Goal: Information Seeking & Learning: Learn about a topic

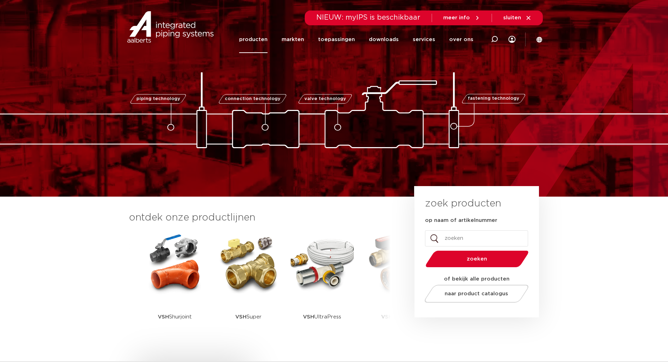
click at [256, 38] on link "producten" at bounding box center [253, 39] width 28 height 27
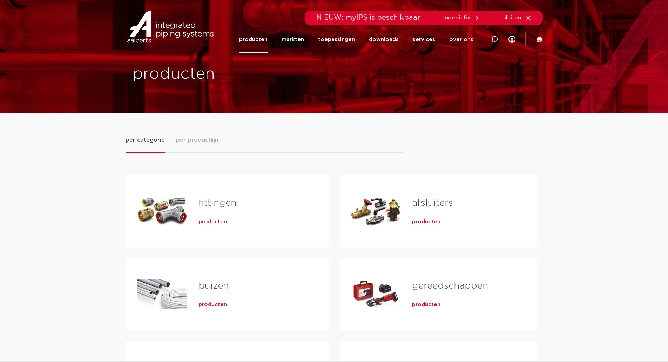
click at [216, 221] on span "producten" at bounding box center [213, 221] width 28 height 7
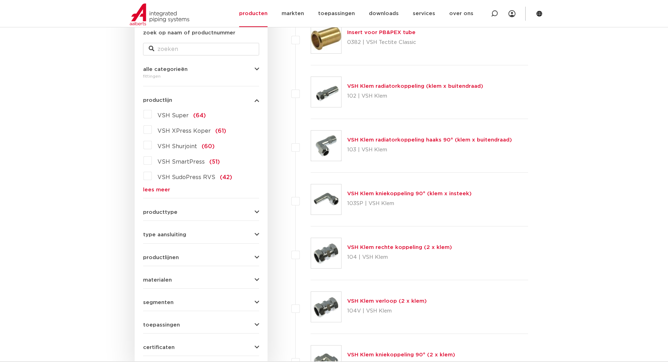
scroll to position [140, 0]
click at [152, 176] on label "VSH SudoPress RVS (42)" at bounding box center [192, 175] width 80 height 11
click at [0, 0] on input "VSH SudoPress RVS (42)" at bounding box center [0, 0] width 0 height 0
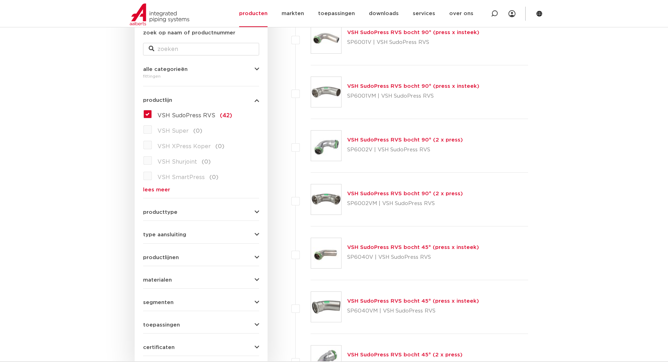
click at [379, 140] on link "VSH SudoPress RVS bocht 90° (2 x press)" at bounding box center [405, 139] width 116 height 5
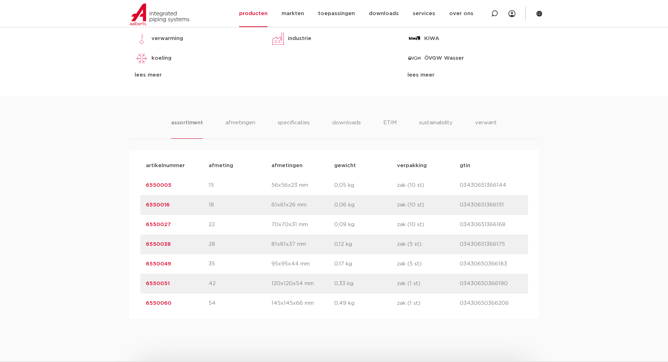
scroll to position [421, 0]
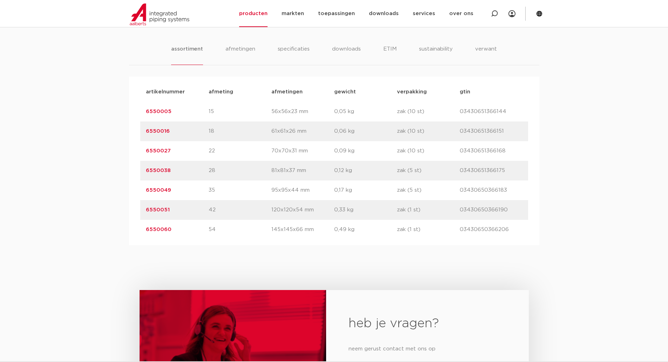
click at [102, 136] on div "assortiment afmetingen specificaties downloads ETIM sustainability verwant asso…" at bounding box center [334, 133] width 668 height 222
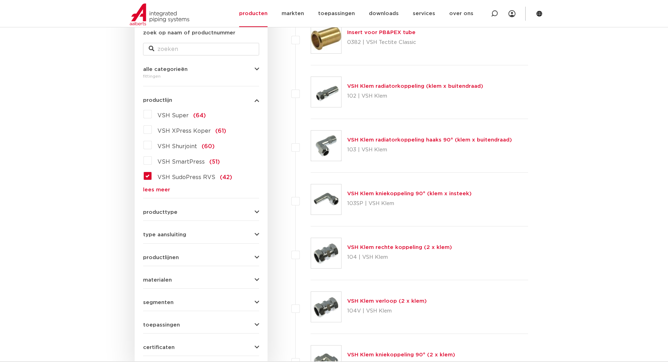
click at [152, 176] on label "VSH SudoPress RVS (42)" at bounding box center [192, 175] width 80 height 11
click at [0, 0] on input "VSH SudoPress RVS (42)" at bounding box center [0, 0] width 0 height 0
click at [152, 189] on link "lees meer" at bounding box center [201, 189] width 116 height 5
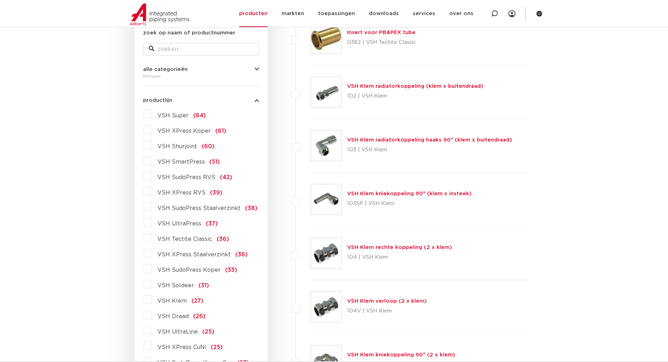
click at [152, 191] on label "VSH XPress RVS (39)" at bounding box center [187, 191] width 71 height 11
click at [0, 0] on input "VSH XPress RVS (39)" at bounding box center [0, 0] width 0 height 0
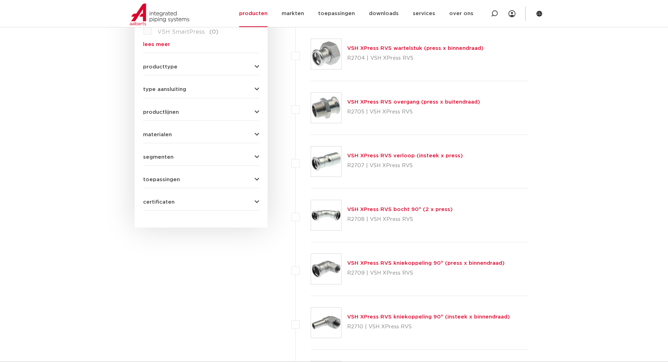
scroll to position [386, 0]
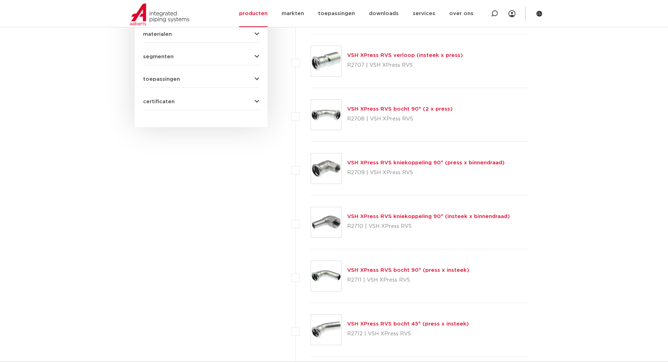
click at [383, 108] on link "VSH XPress RVS bocht 90° (2 x press)" at bounding box center [400, 108] width 106 height 5
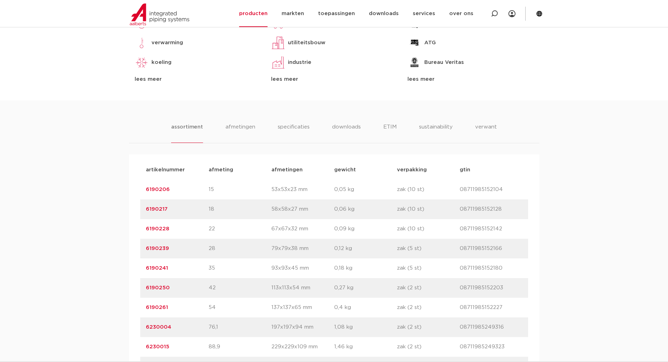
scroll to position [386, 0]
